Goal: Transaction & Acquisition: Purchase product/service

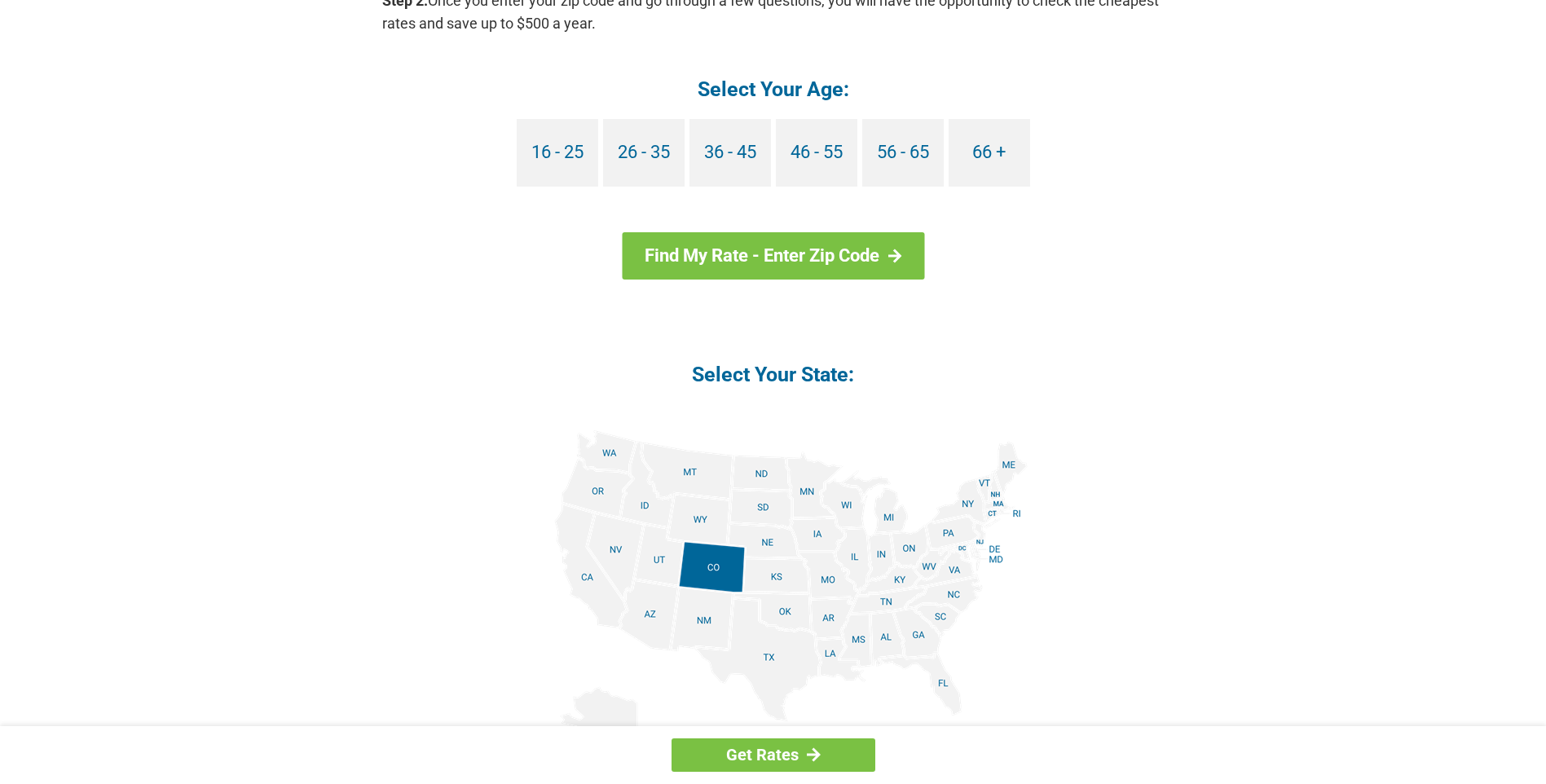
scroll to position [1656, 0]
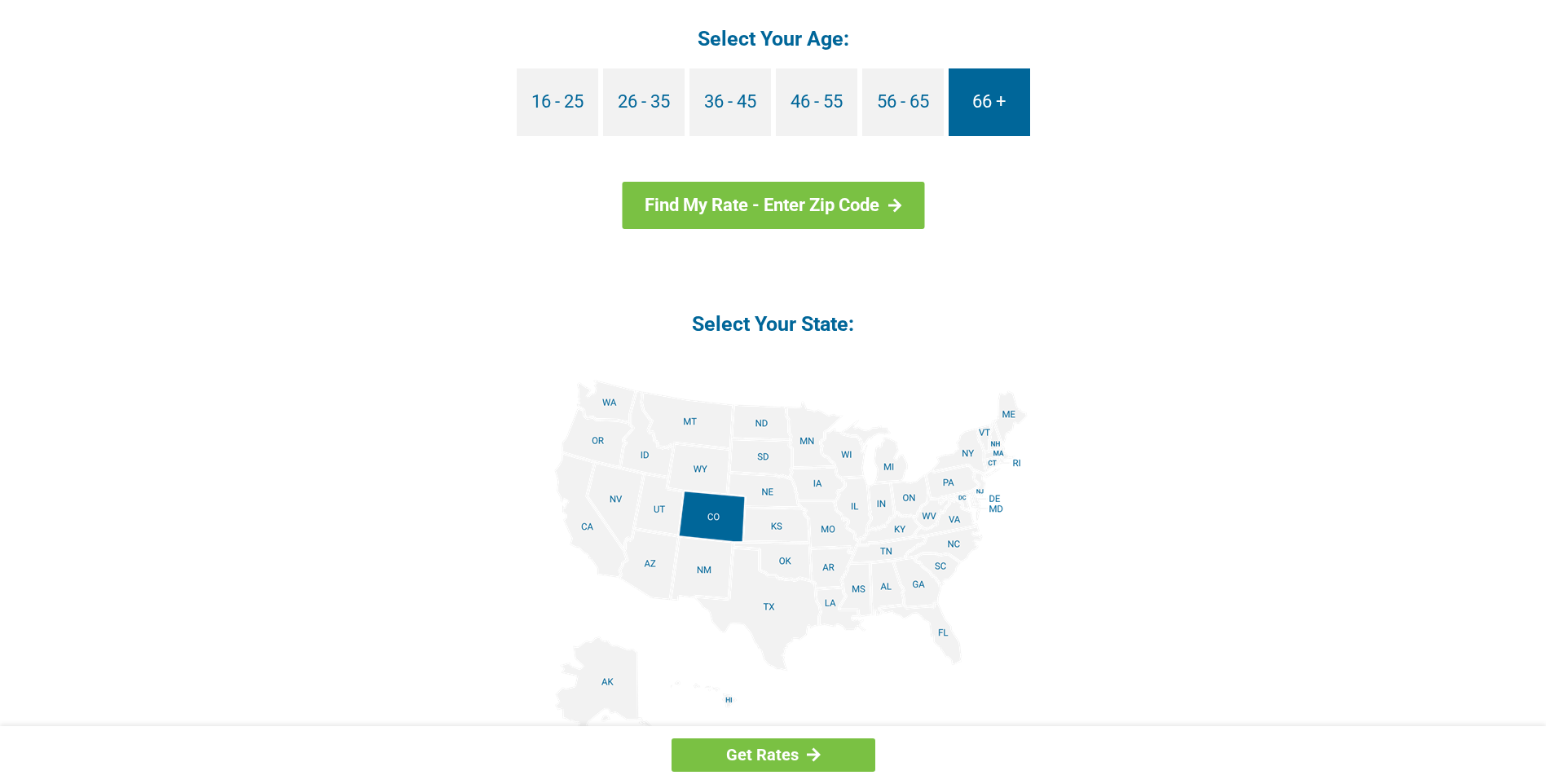
click at [990, 115] on link "66 +" at bounding box center [989, 102] width 81 height 68
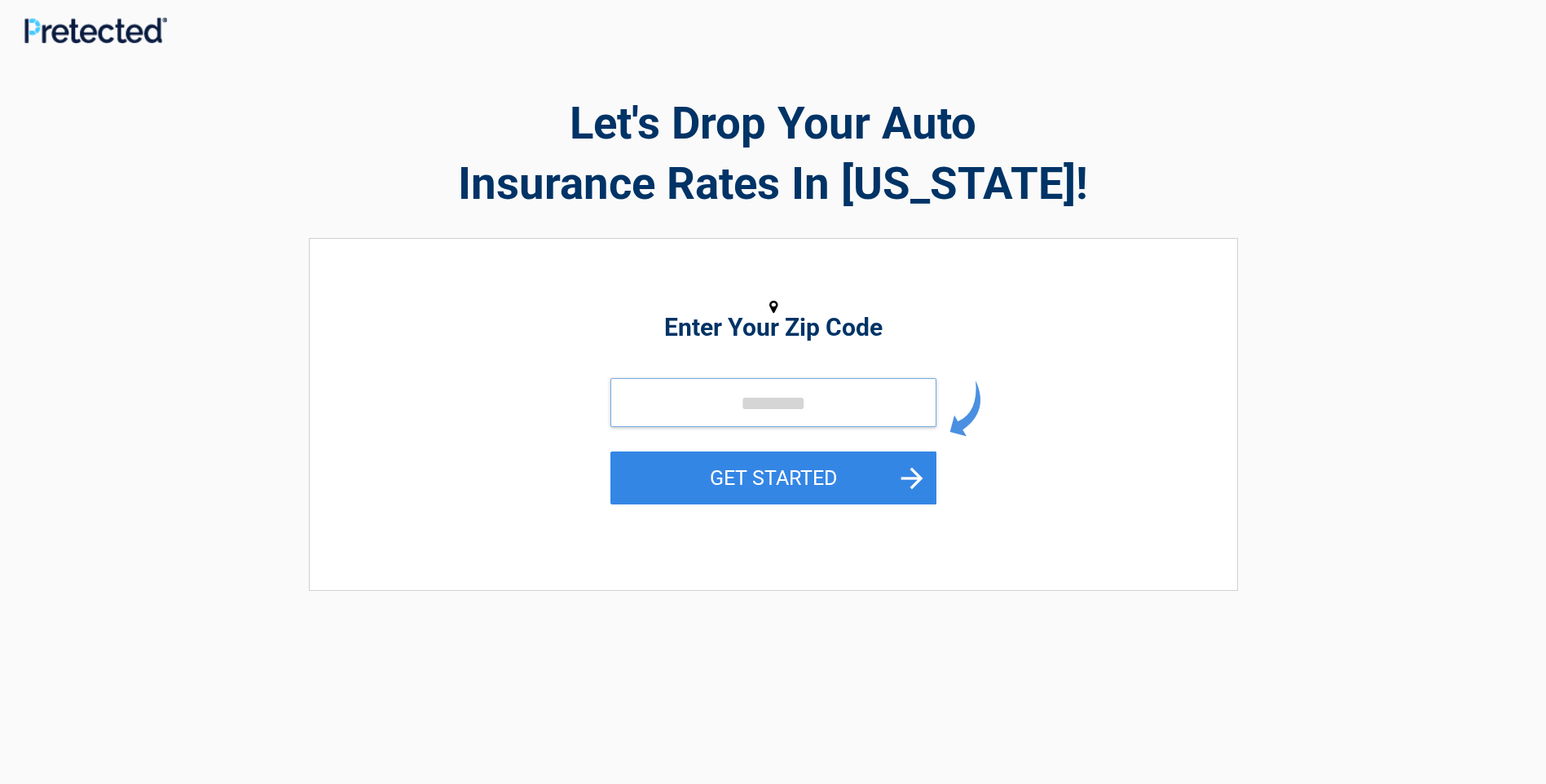
click at [810, 394] on input "tel" at bounding box center [773, 402] width 326 height 49
type input "*****"
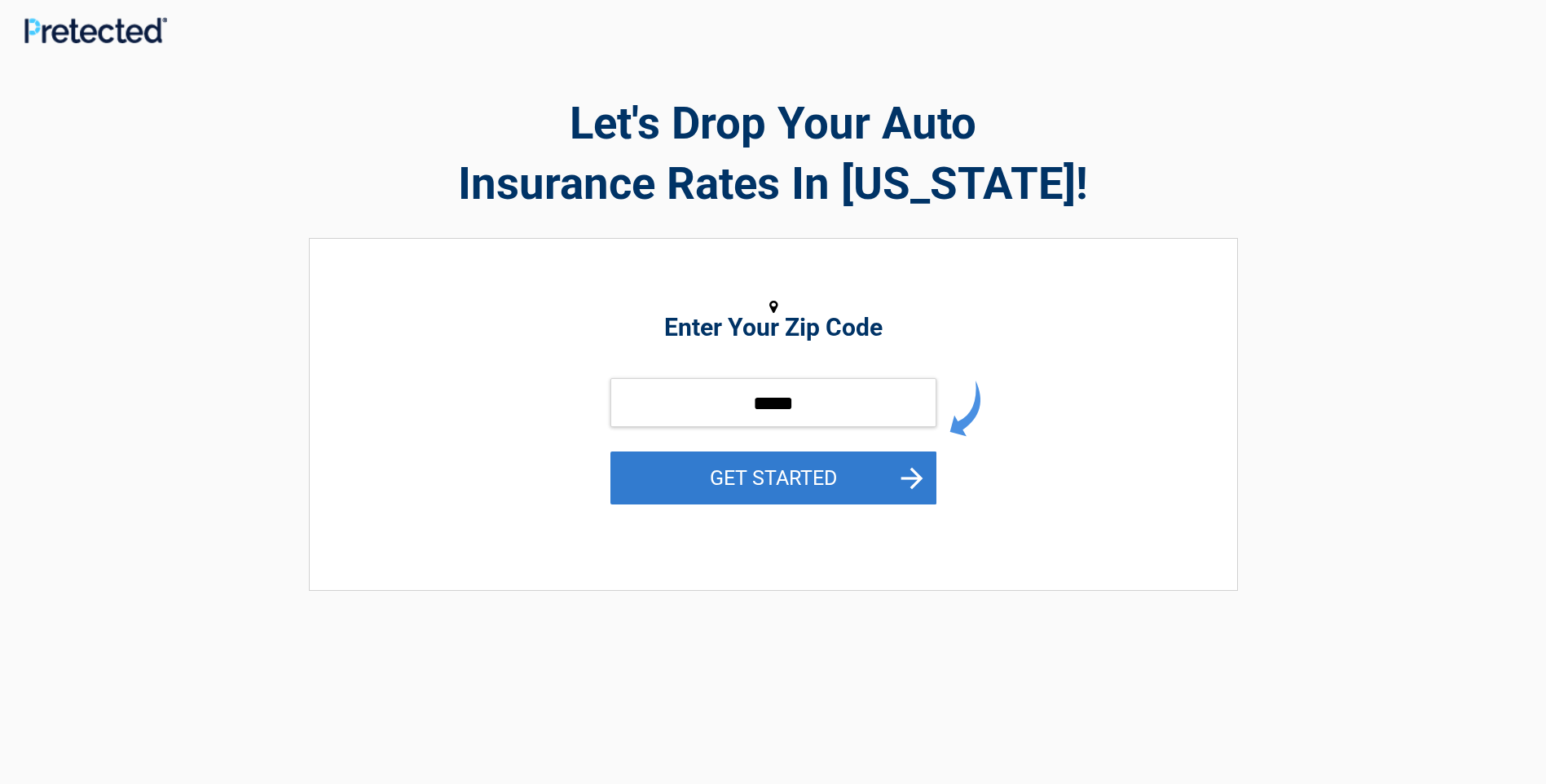
click at [824, 484] on button "GET STARTED" at bounding box center [773, 477] width 326 height 53
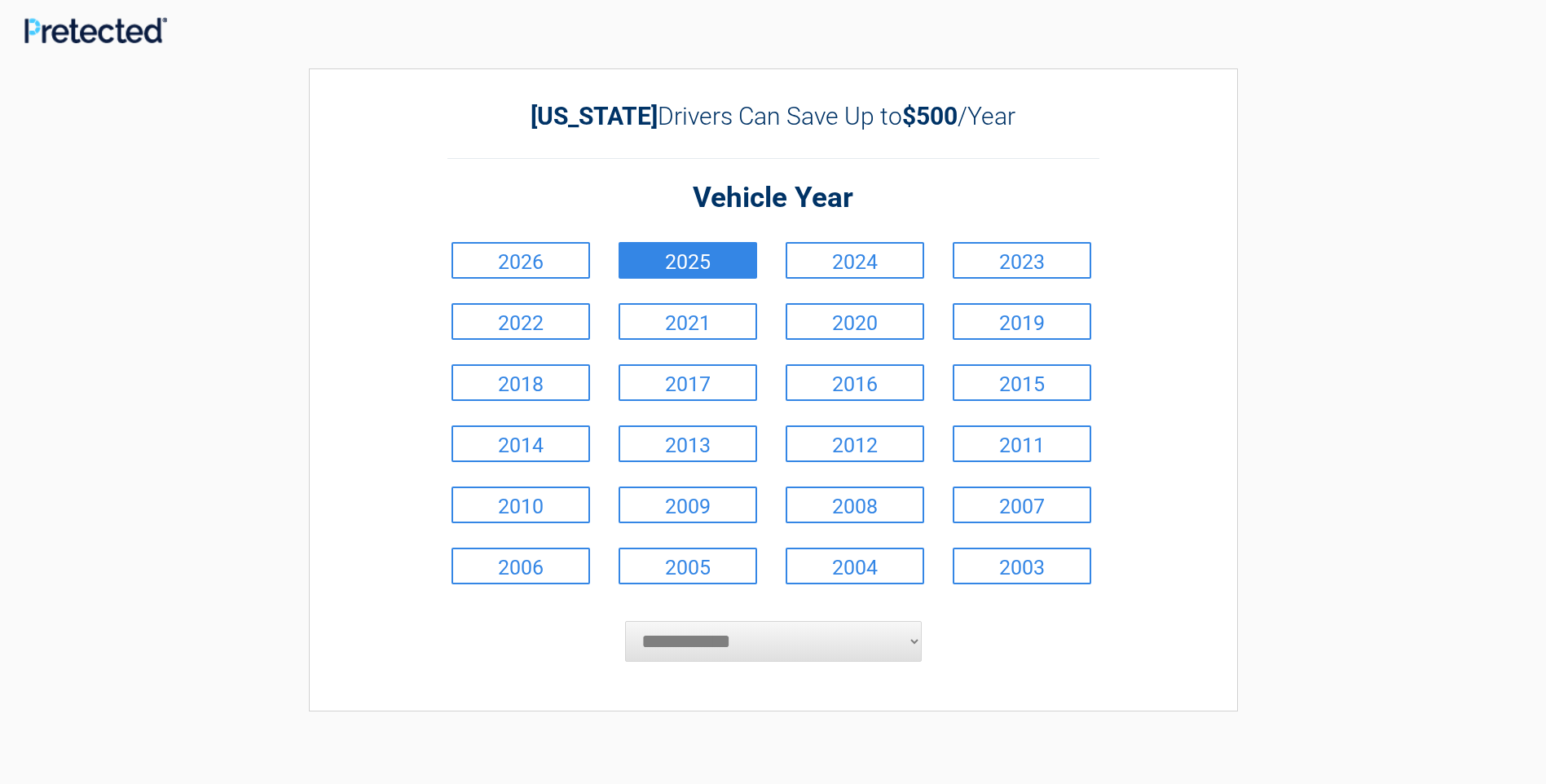
click at [729, 271] on link "2025" at bounding box center [689, 260] width 139 height 37
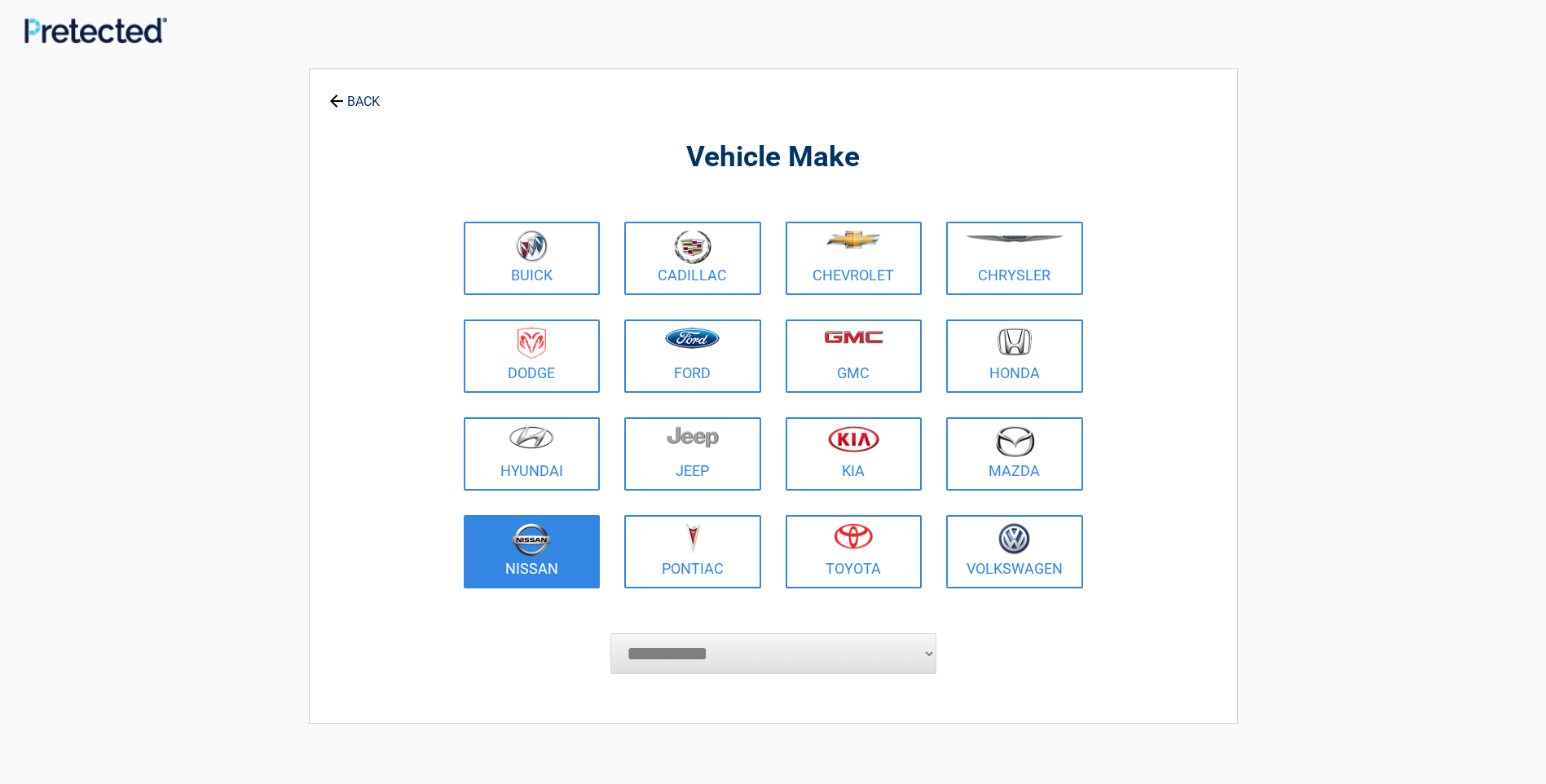
click at [559, 568] on link "Nissan" at bounding box center [532, 551] width 137 height 73
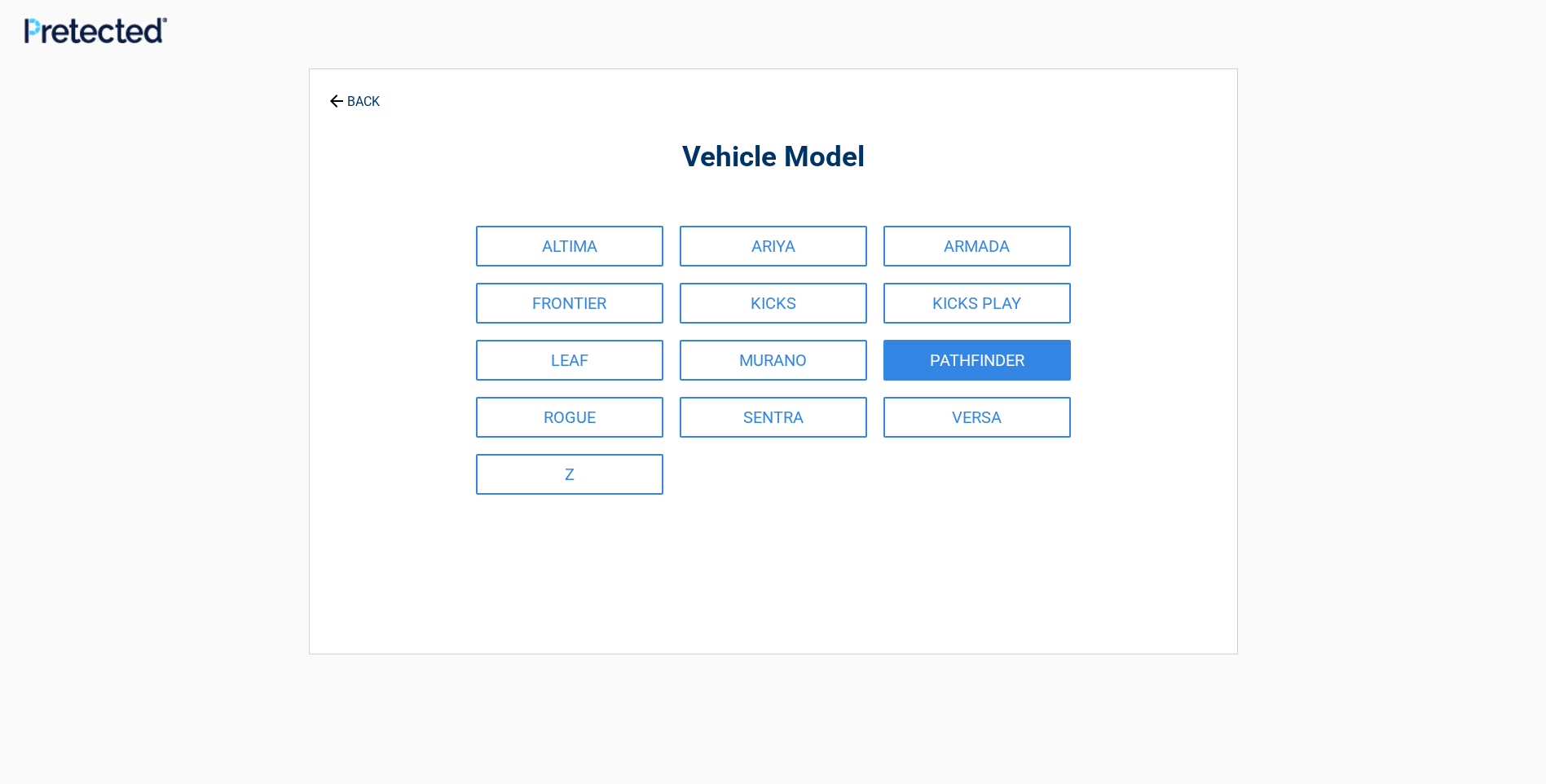
click at [966, 356] on link "PATHFINDER" at bounding box center [977, 360] width 188 height 41
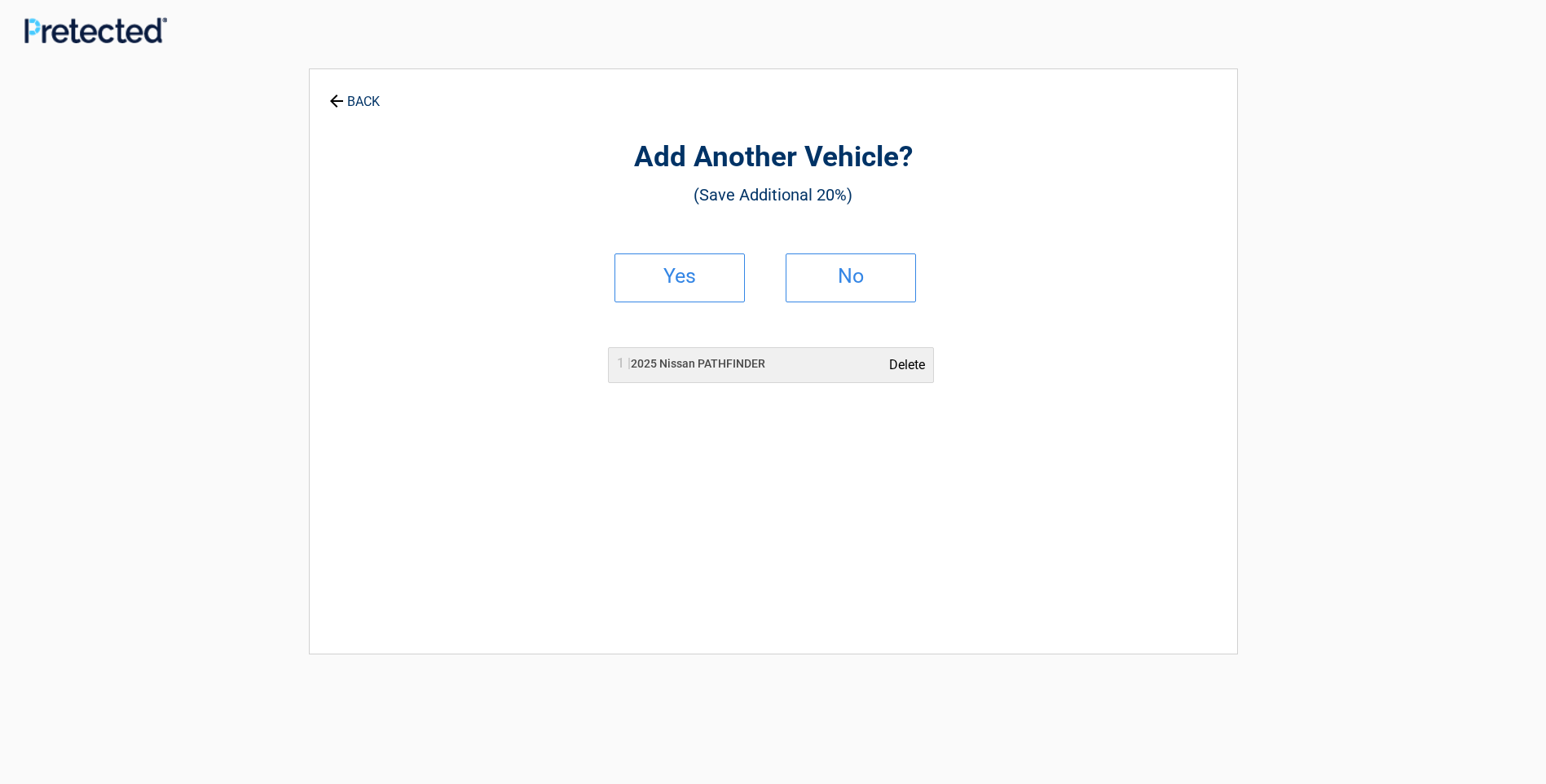
click at [912, 367] on link "Delete" at bounding box center [907, 365] width 36 height 20
